Goal: Task Accomplishment & Management: Manage account settings

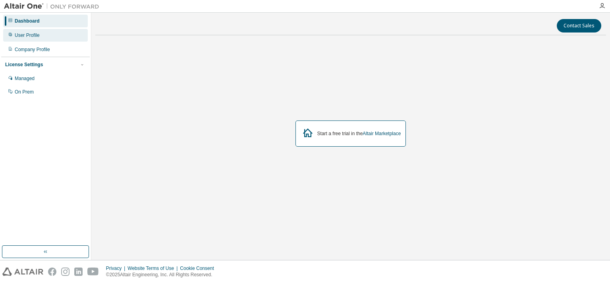
click at [33, 39] on div "User Profile" at bounding box center [45, 35] width 85 height 13
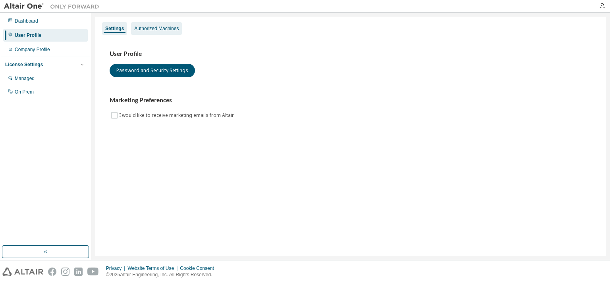
click at [159, 26] on div "Authorized Machines" at bounding box center [156, 28] width 44 height 6
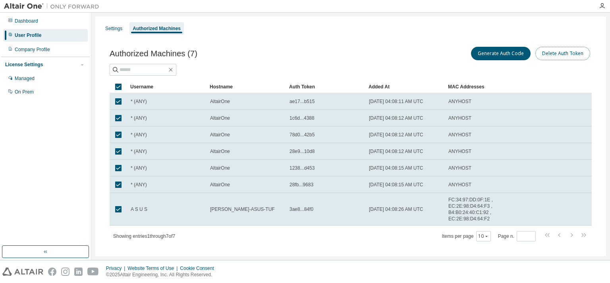
click at [555, 56] on button "Delete Auth Token" at bounding box center [562, 53] width 55 height 13
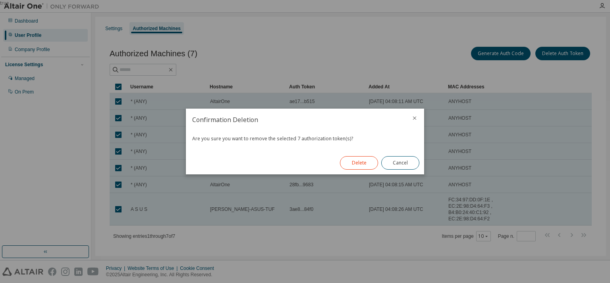
click at [354, 166] on button "Delete" at bounding box center [359, 162] width 38 height 13
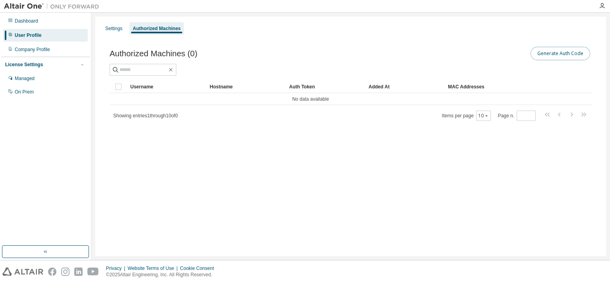
click at [551, 54] on button "Generate Auth Code" at bounding box center [560, 53] width 60 height 13
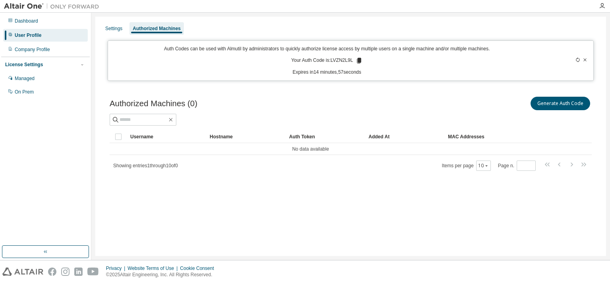
click at [356, 62] on icon at bounding box center [358, 60] width 7 height 7
